Goal: Information Seeking & Learning: Learn about a topic

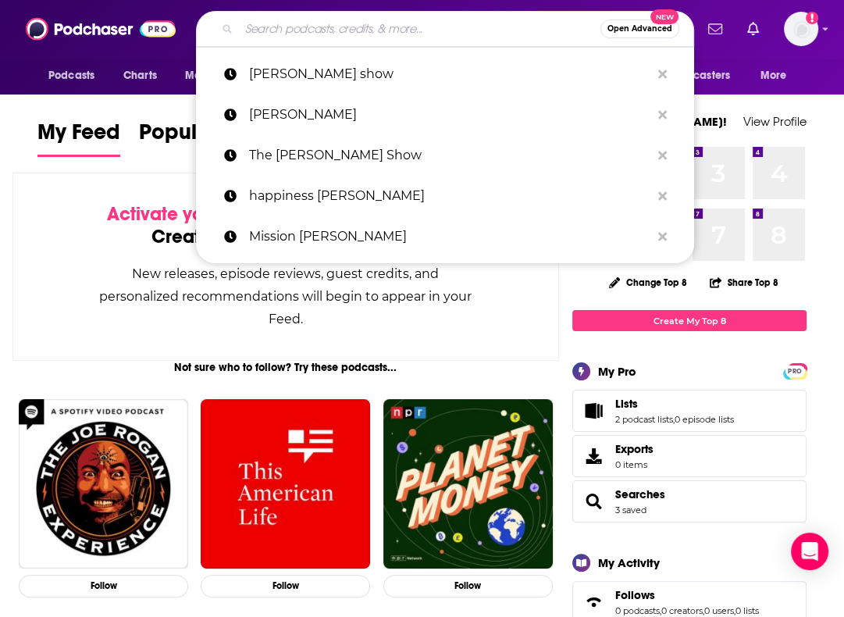
click at [403, 40] on input "Search podcasts, credits, & more..." at bounding box center [419, 28] width 361 height 25
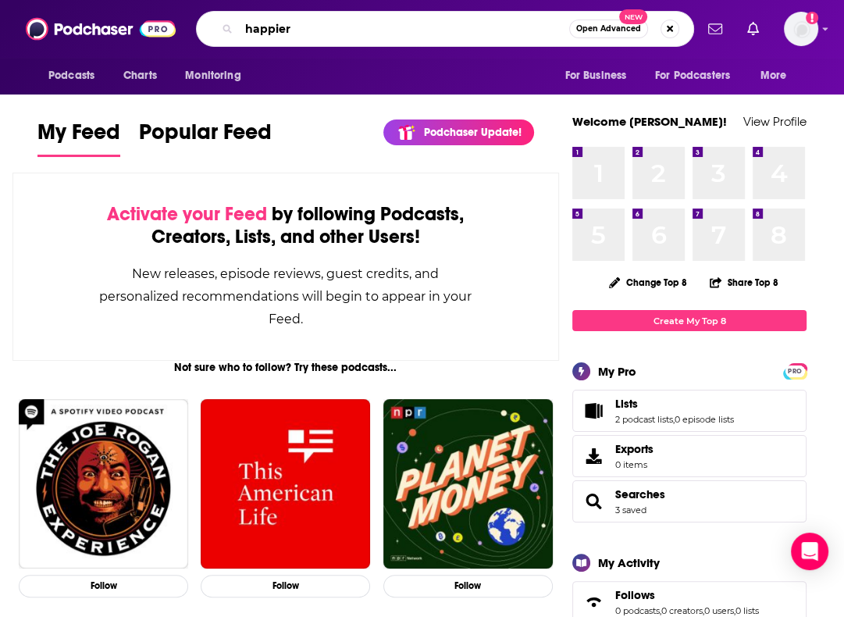
type input "happier"
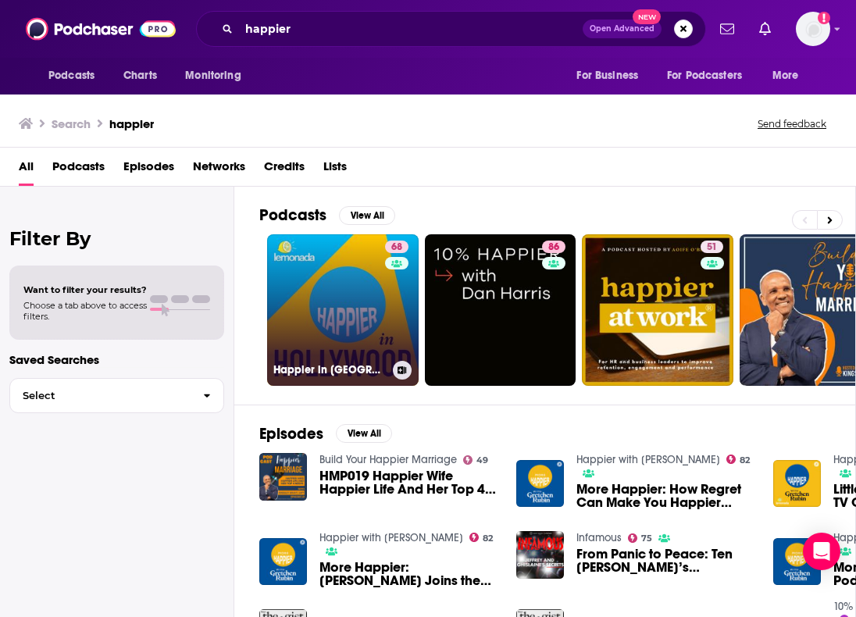
click at [344, 284] on link "68 Happier in [GEOGRAPHIC_DATA]" at bounding box center [342, 309] width 151 height 151
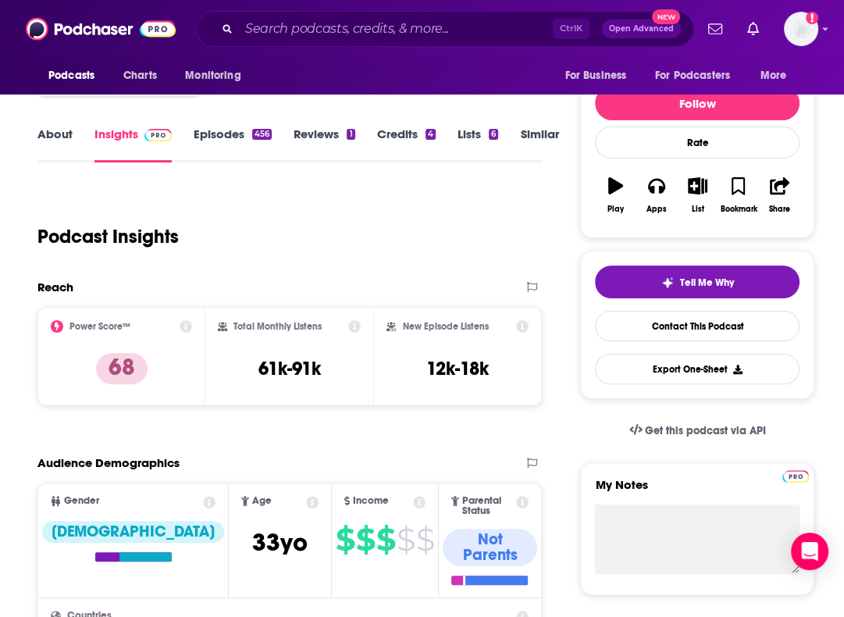
scroll to position [172, 0]
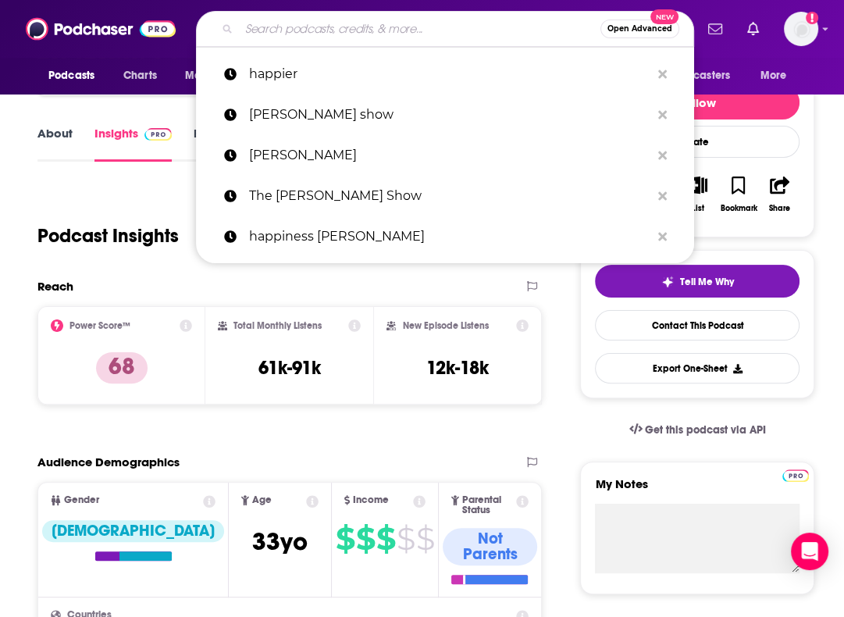
click at [328, 28] on input "Search podcasts, credits, & more..." at bounding box center [419, 28] width 361 height 25
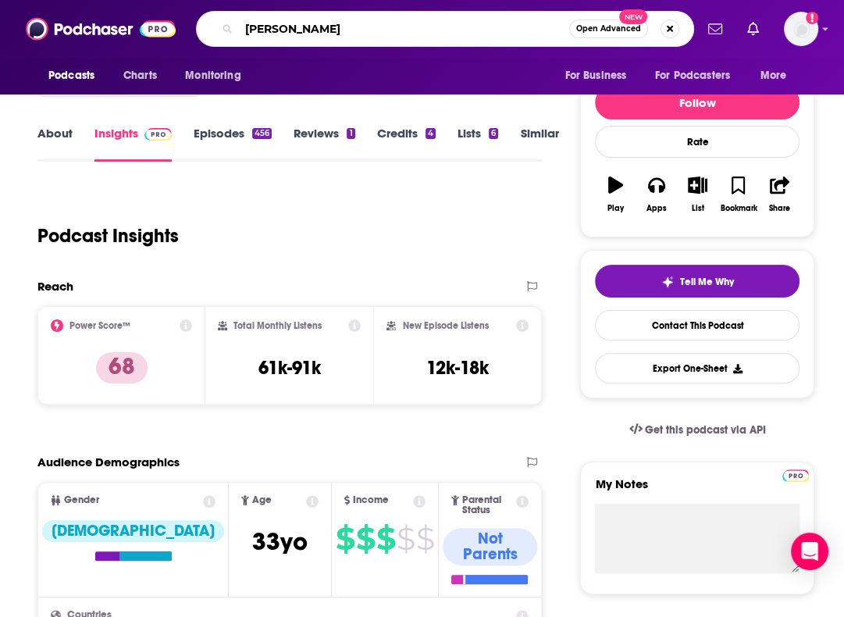
type input "[PERSON_NAME]"
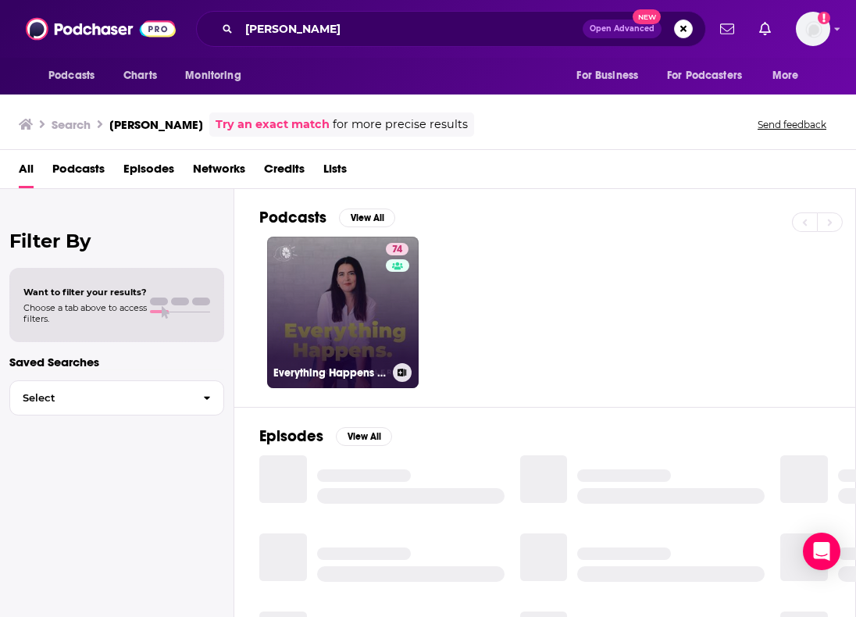
click at [354, 326] on link "74 Everything Happens with [PERSON_NAME]" at bounding box center [342, 312] width 151 height 151
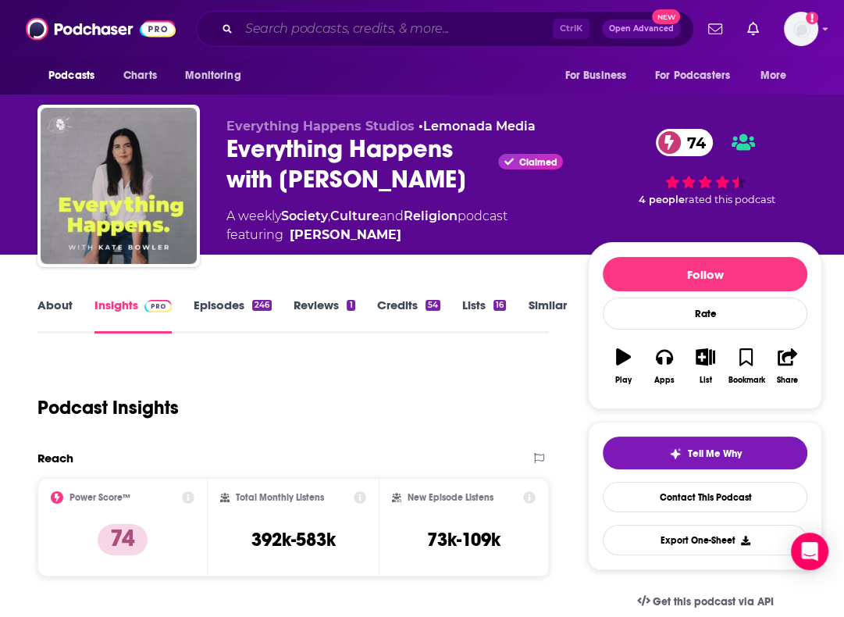
click at [292, 18] on input "Search podcasts, credits, & more..." at bounding box center [396, 28] width 314 height 25
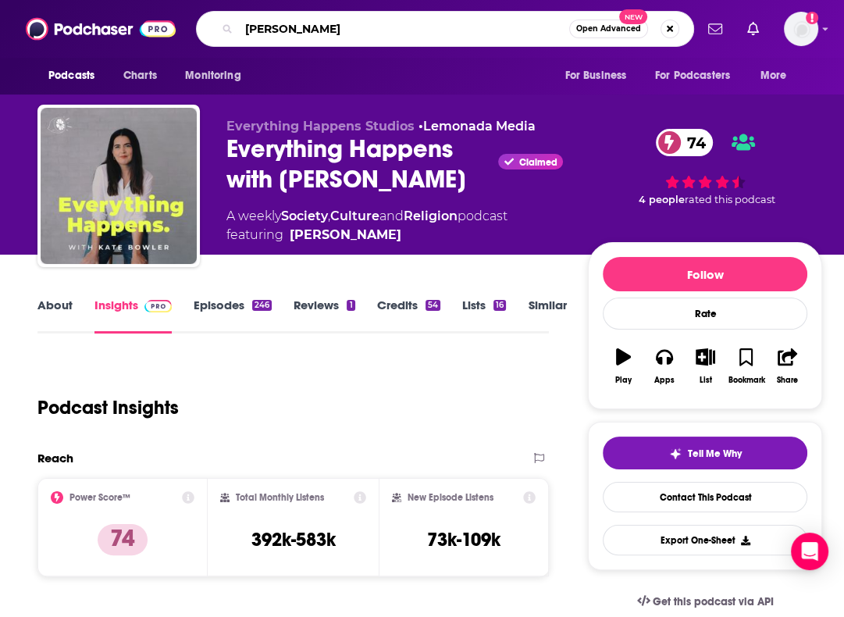
type input "[PERSON_NAME]"
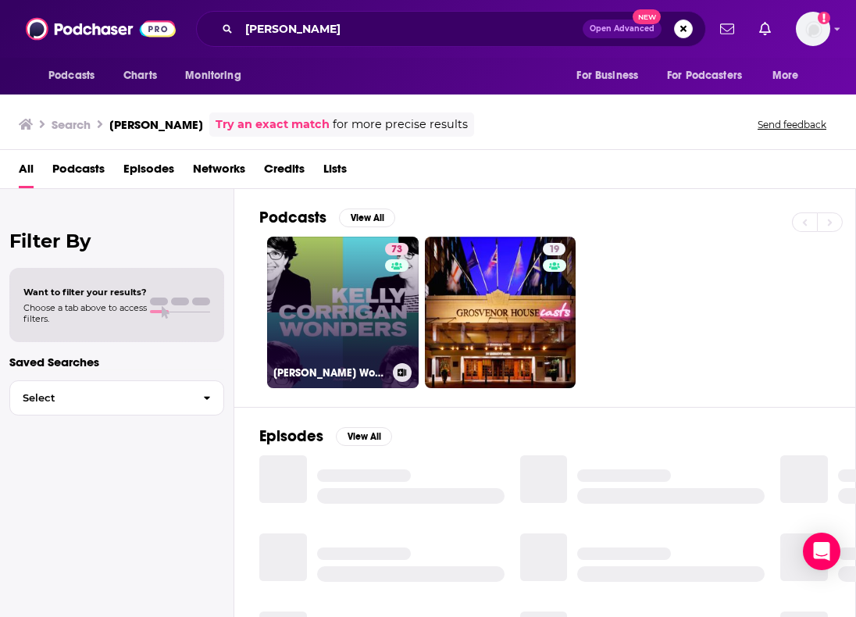
click at [362, 333] on link "73 [PERSON_NAME] Wonders" at bounding box center [342, 312] width 151 height 151
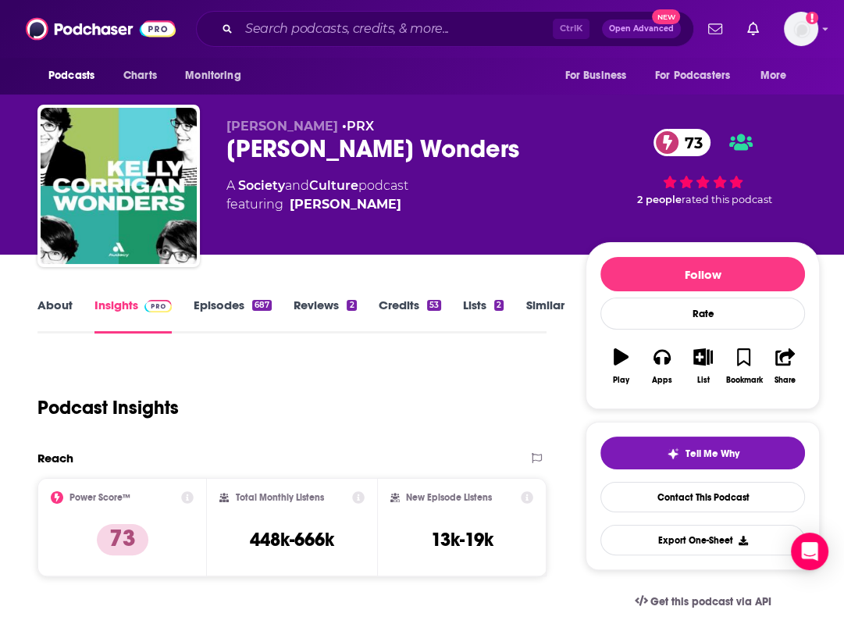
click at [181, 496] on icon at bounding box center [187, 497] width 12 height 12
click at [461, 425] on div "Podcast Insights" at bounding box center [285, 398] width 496 height 80
click at [525, 390] on div "Podcast Insights" at bounding box center [285, 398] width 496 height 80
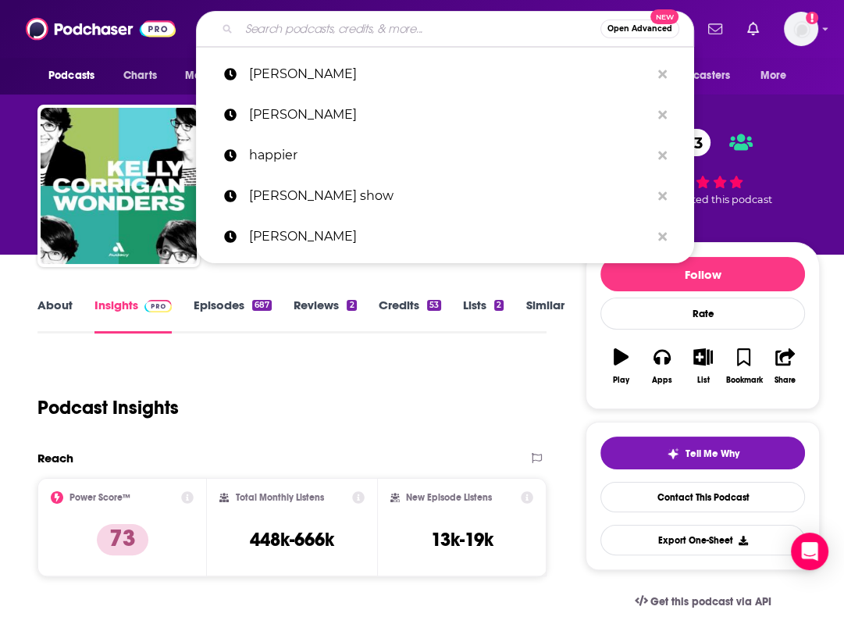
click at [377, 37] on input "Search podcasts, credits, & more..." at bounding box center [419, 28] width 361 height 25
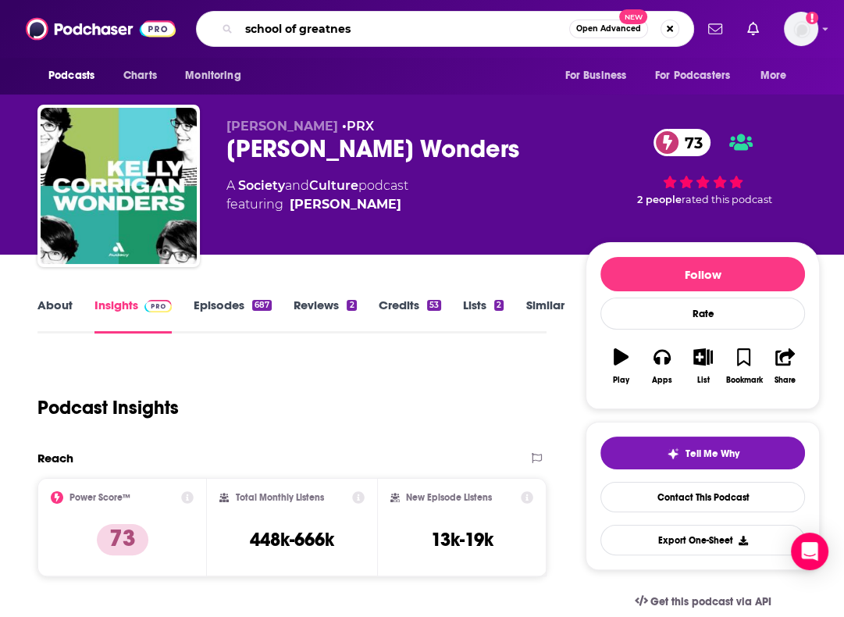
type input "school of greatness"
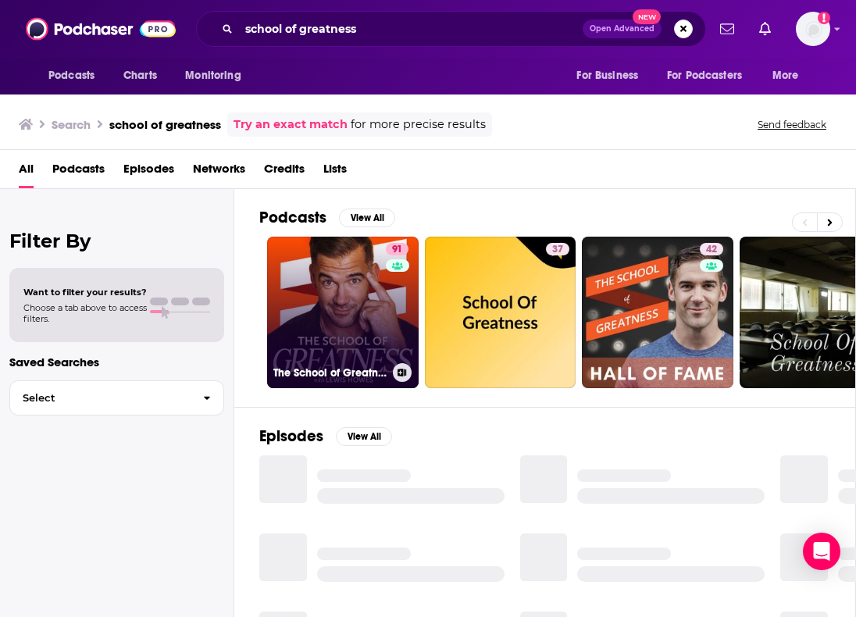
click at [370, 317] on link "91 The School of Greatness" at bounding box center [342, 312] width 151 height 151
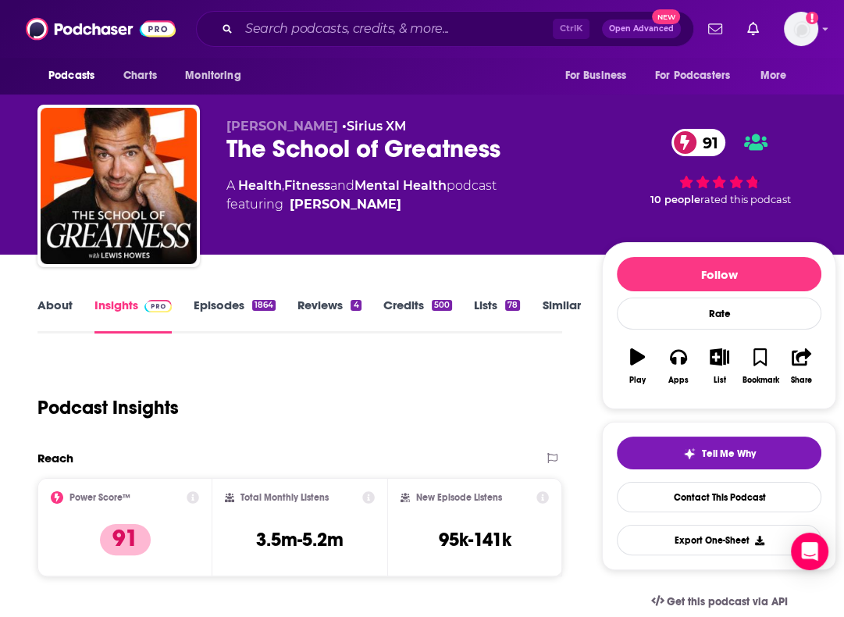
click at [532, 41] on div "Ctrl K Open Advanced New" at bounding box center [445, 29] width 498 height 36
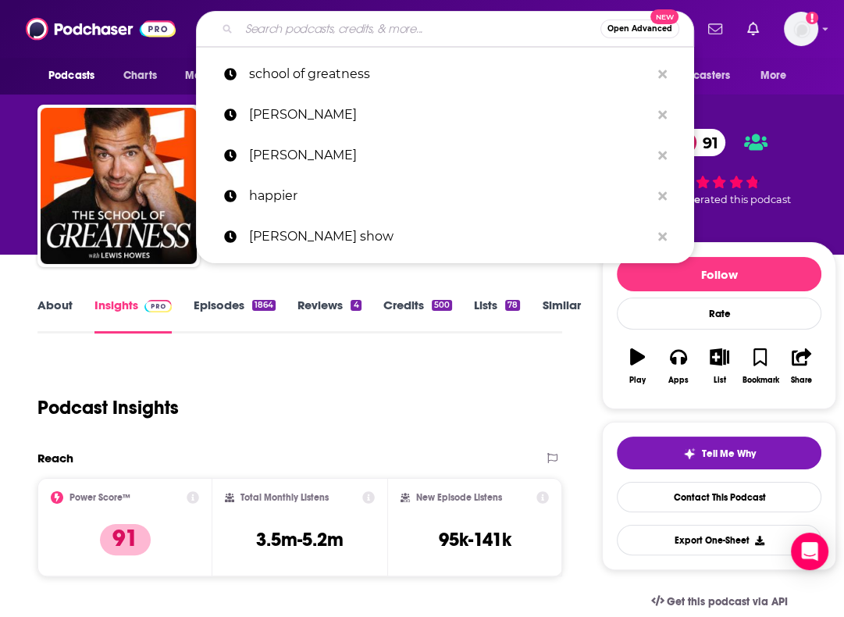
click at [502, 34] on input "Search podcasts, credits, & more..." at bounding box center [419, 28] width 361 height 25
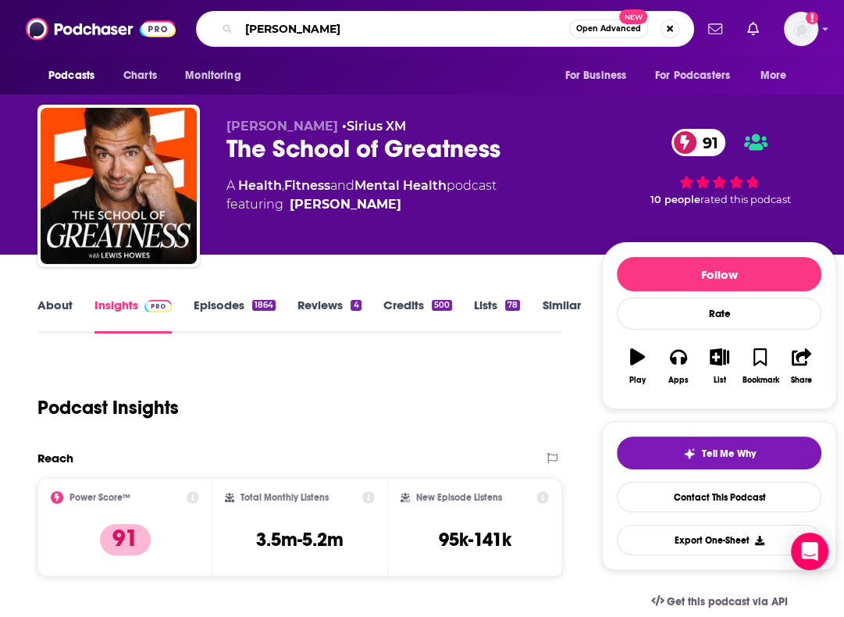
type input "[PERSON_NAME]"
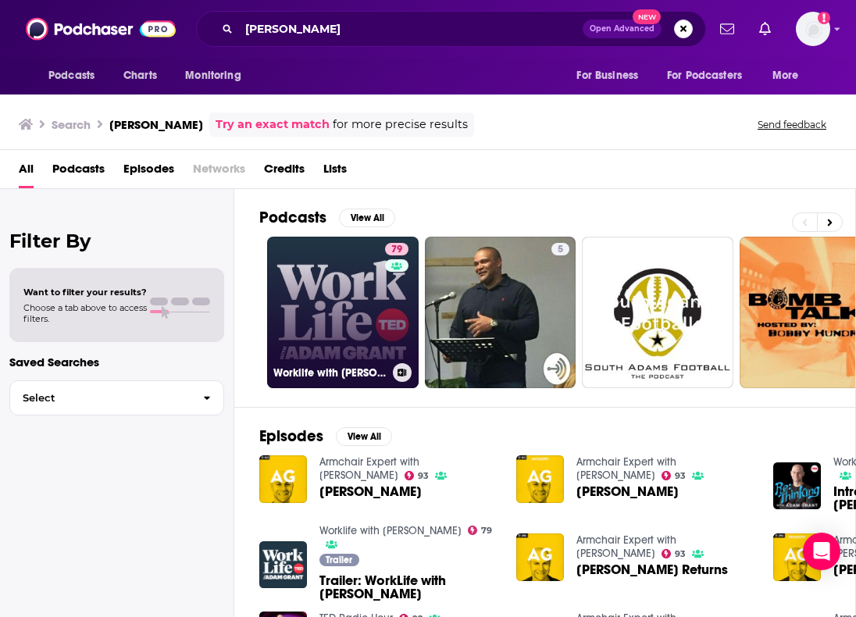
click at [372, 292] on link "79 Worklife with [PERSON_NAME]" at bounding box center [342, 312] width 151 height 151
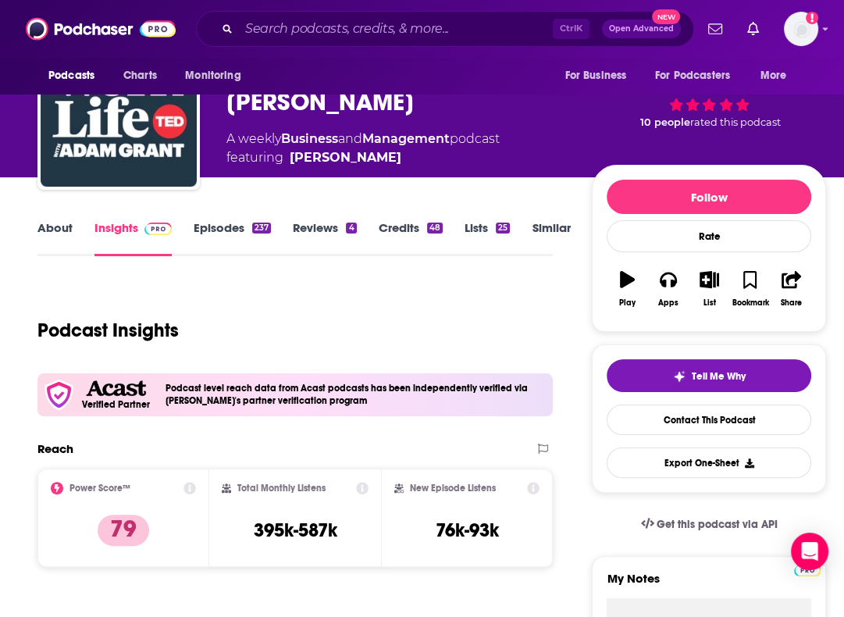
scroll to position [80, 0]
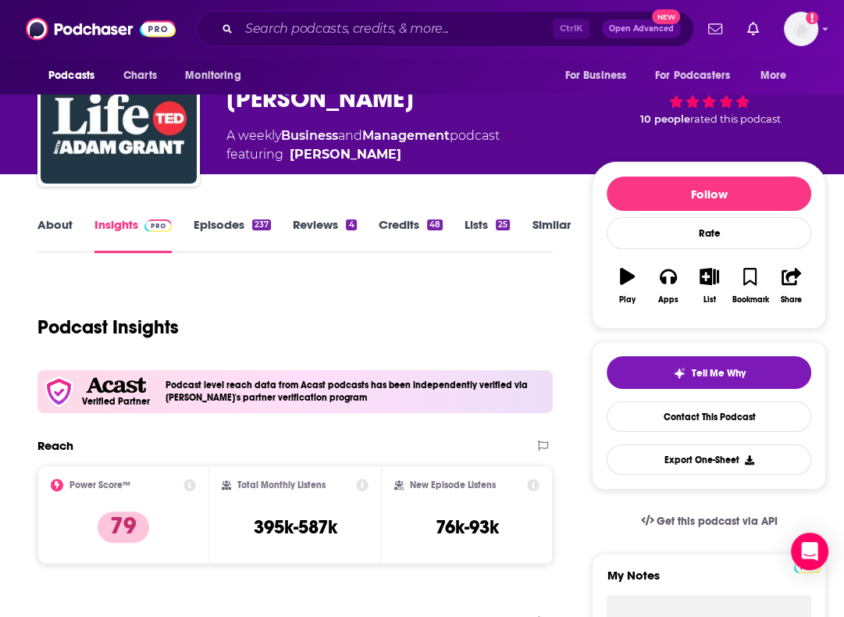
click at [526, 326] on div "Podcast Insights" at bounding box center [288, 318] width 503 height 80
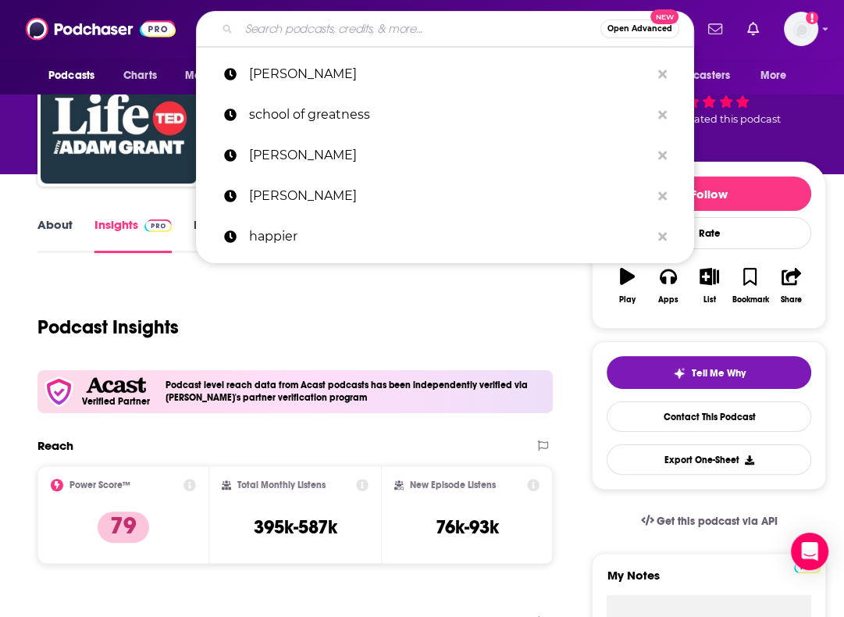
click at [300, 21] on input "Search podcasts, credits, & more..." at bounding box center [419, 28] width 361 height 25
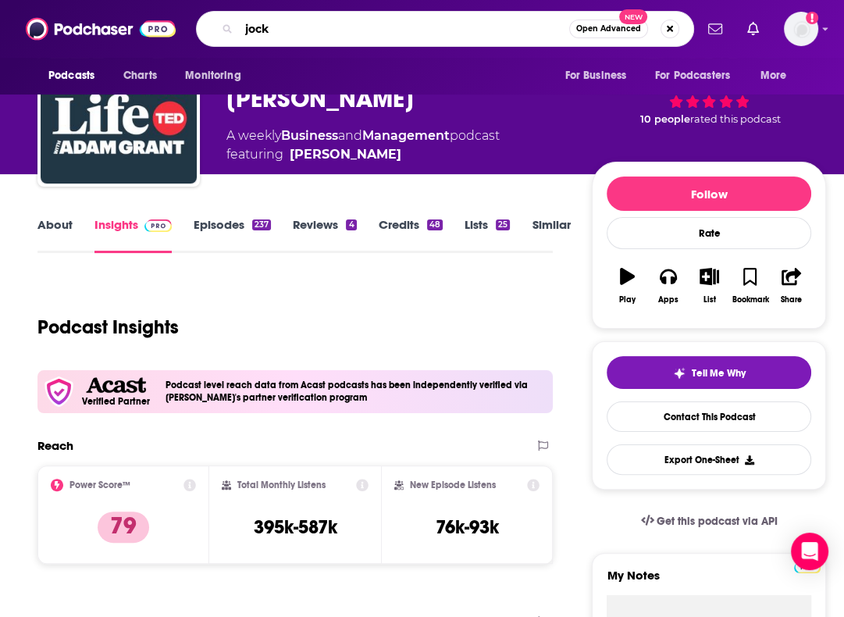
type input "jocko"
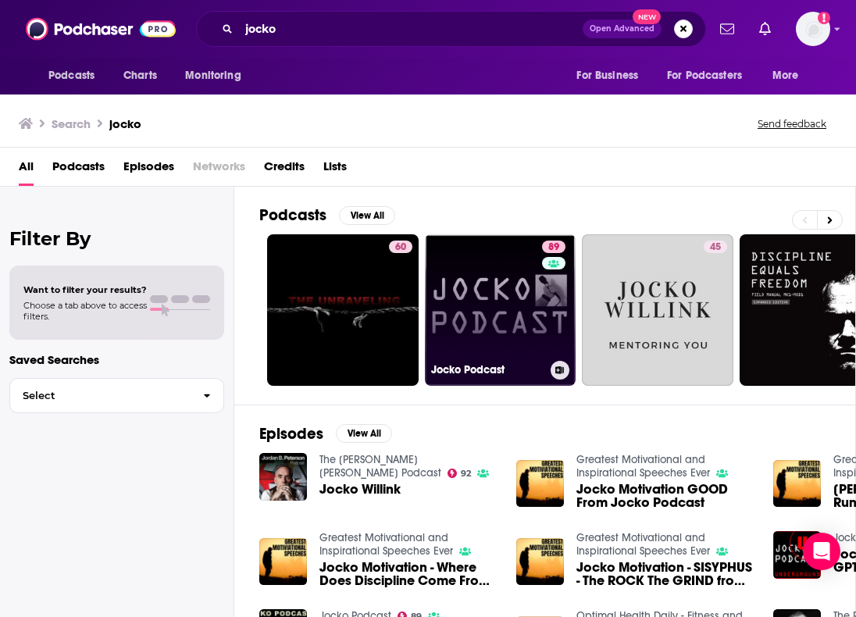
click at [493, 311] on link "89 Jocko Podcast" at bounding box center [500, 309] width 151 height 151
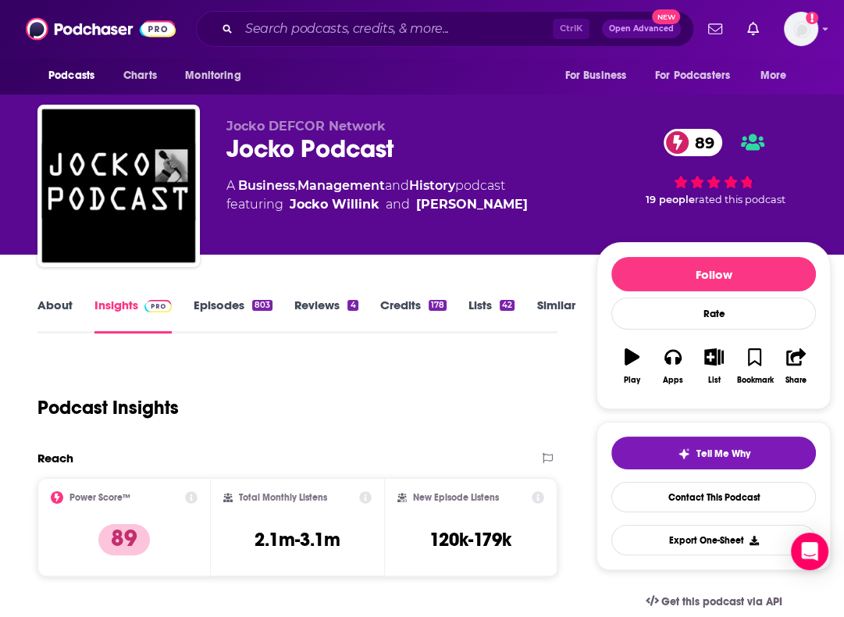
click at [592, 183] on div "Jocko DEFCOR Network Jocko Podcast 89 A Business , Management and History podca…" at bounding box center [528, 189] width 604 height 141
click at [379, 18] on input "Search podcasts, credits, & more..." at bounding box center [396, 28] width 314 height 25
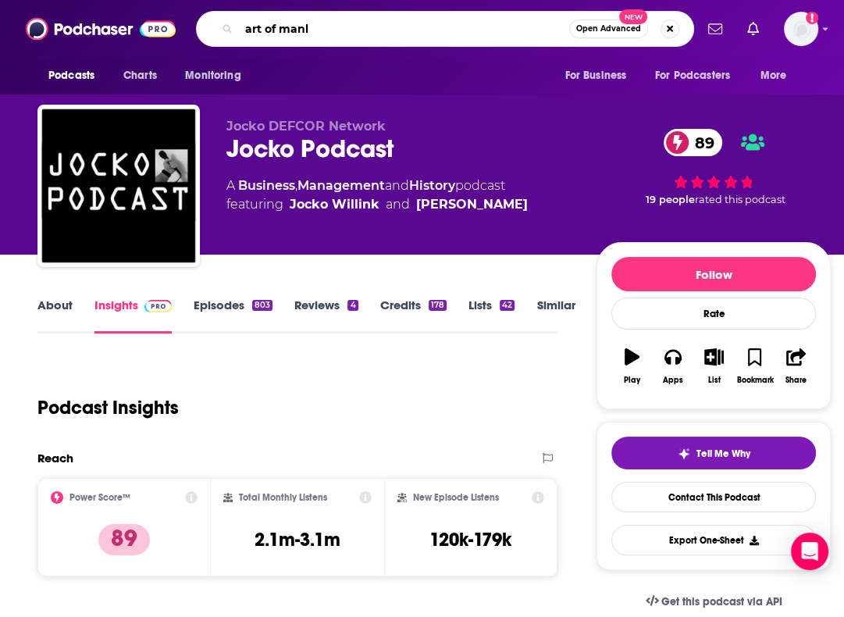
type input "art of manli"
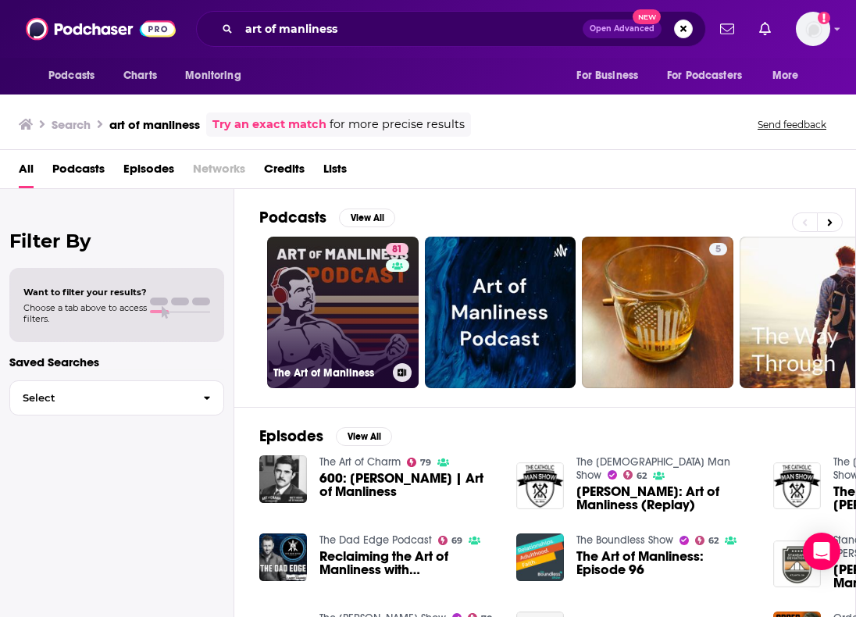
click at [377, 286] on link "81 The Art of Manliness" at bounding box center [342, 312] width 151 height 151
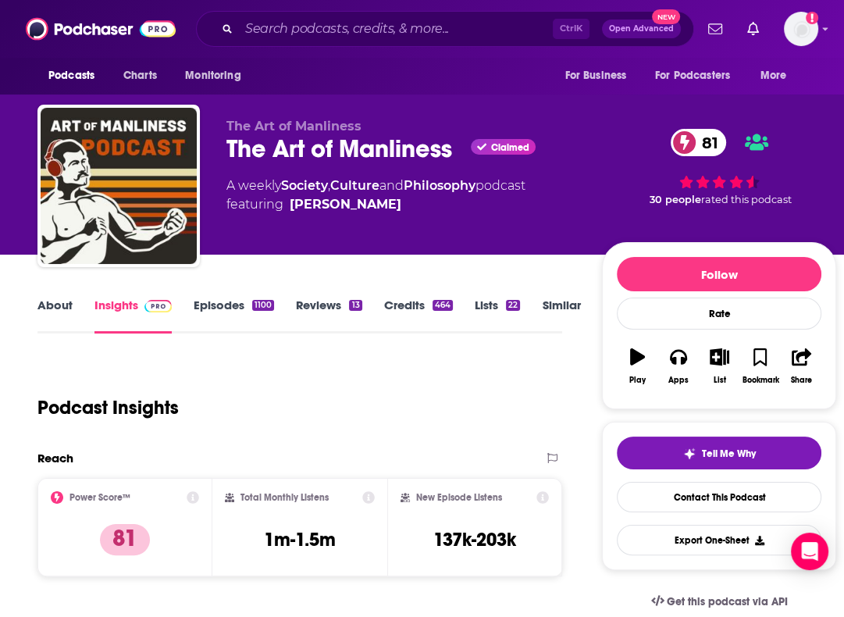
click at [519, 359] on div "Podcast Insights" at bounding box center [293, 398] width 512 height 80
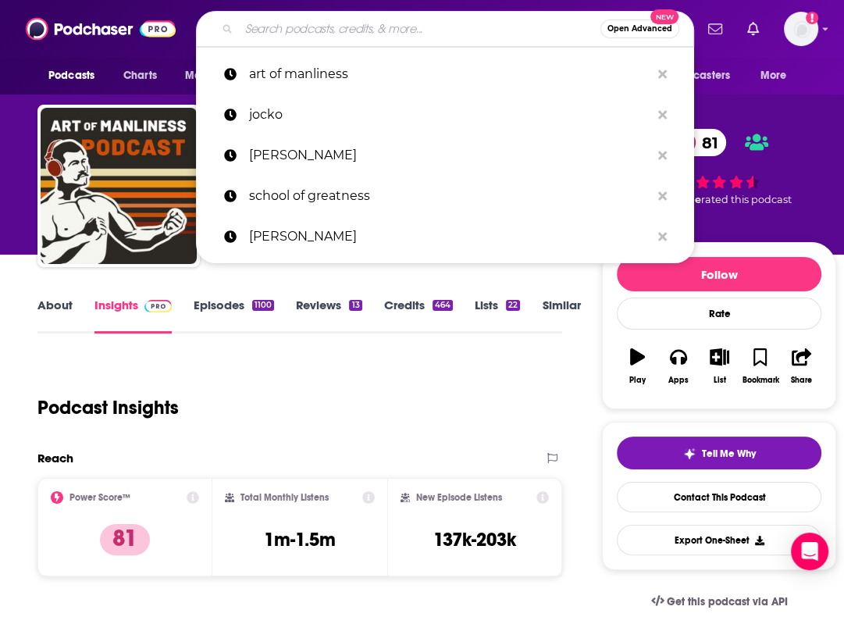
click at [313, 30] on input "Search podcasts, credits, & more..." at bounding box center [419, 28] width 361 height 25
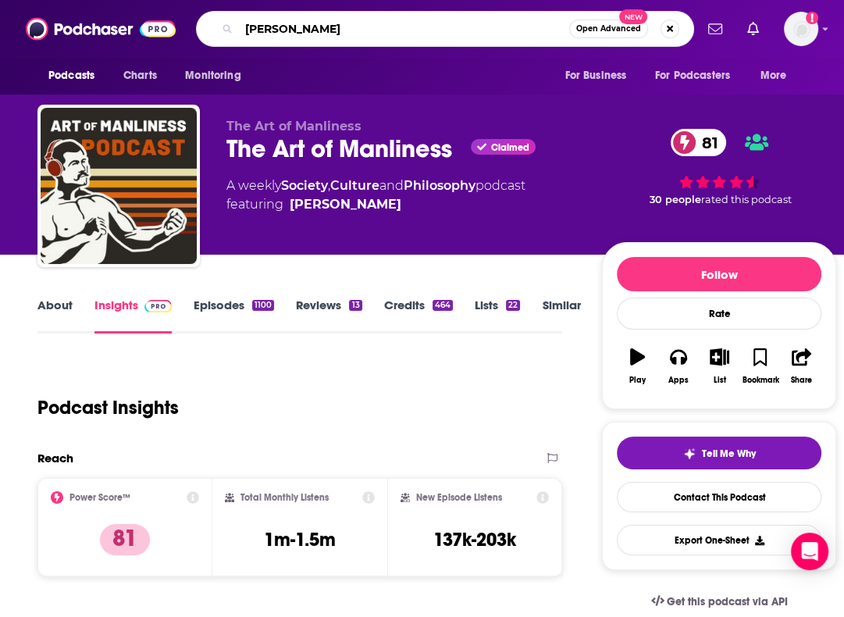
type input "[PERSON_NAME]"
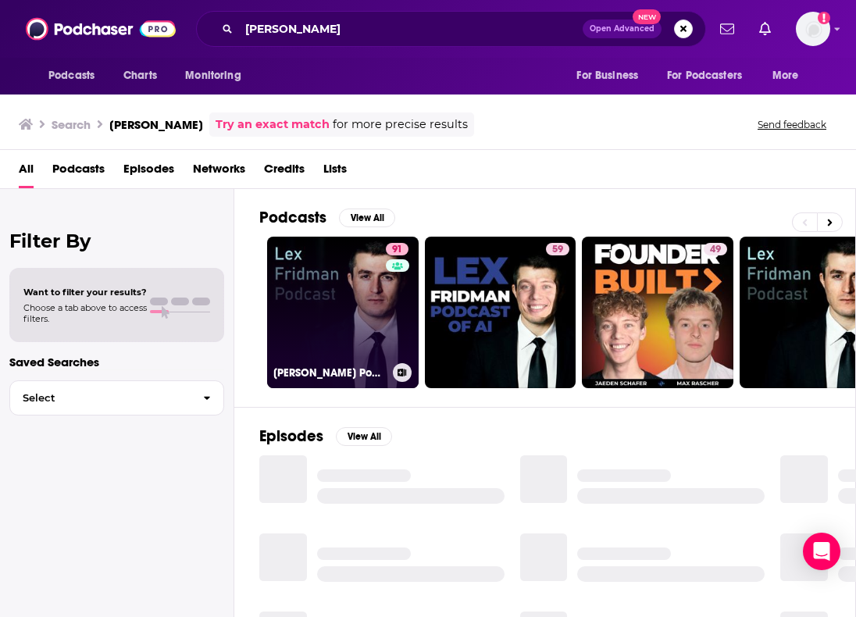
click at [334, 293] on link "91 [PERSON_NAME] Podcast" at bounding box center [342, 312] width 151 height 151
